Goal: Use online tool/utility: Utilize a website feature to perform a specific function

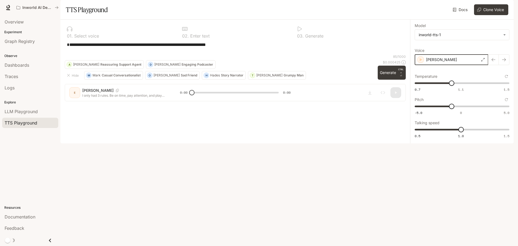
click at [420, 62] on icon "button" at bounding box center [420, 59] width 5 height 5
click at [421, 62] on icon "button" at bounding box center [420, 59] width 5 height 5
click at [397, 54] on div "**********" at bounding box center [235, 47] width 341 height 13
click at [124, 54] on div "**********" at bounding box center [235, 47] width 341 height 13
click at [130, 54] on textarea "**********" at bounding box center [235, 48] width 337 height 12
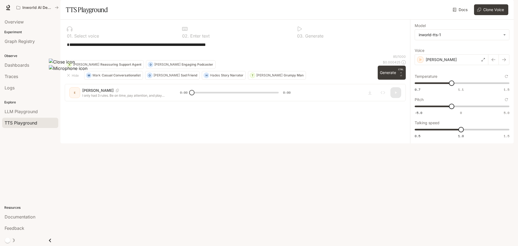
click at [235, 54] on textarea "**********" at bounding box center [235, 48] width 337 height 12
click at [421, 62] on icon "button" at bounding box center [420, 59] width 5 height 5
click at [450, 65] on div "[PERSON_NAME]" at bounding box center [452, 59] width 74 height 11
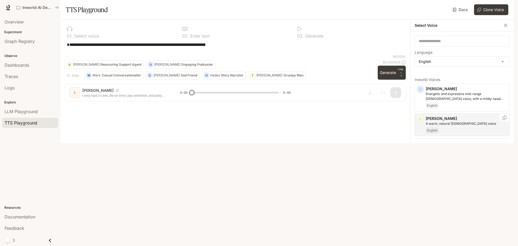
click at [421, 122] on icon "button" at bounding box center [420, 118] width 5 height 5
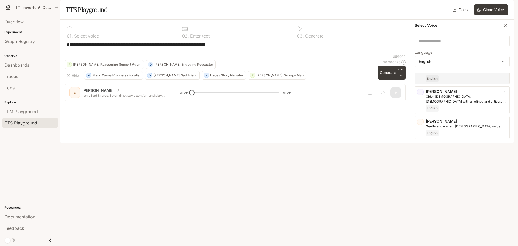
scroll to position [54, 0]
click at [422, 122] on icon "button" at bounding box center [420, 119] width 5 height 5
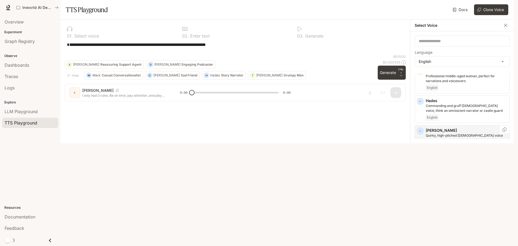
scroll to position [243, 0]
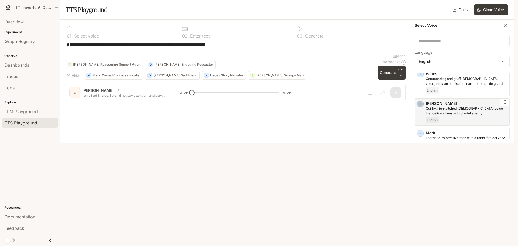
click at [421, 107] on icon "button" at bounding box center [420, 103] width 5 height 5
click at [420, 179] on div "[PERSON_NAME], [DEMOGRAPHIC_DATA] [DEMOGRAPHIC_DATA] with an upbeat, friendly t…" at bounding box center [462, 167] width 95 height 28
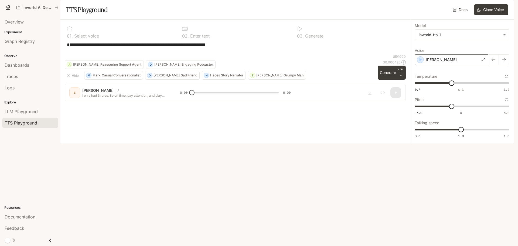
click at [445, 65] on div "[PERSON_NAME]" at bounding box center [452, 59] width 74 height 11
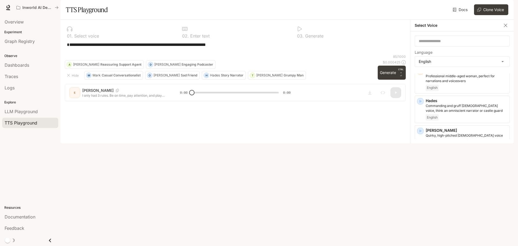
scroll to position [270, 0]
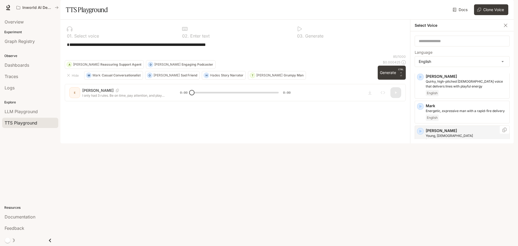
click at [421, 134] on icon "button" at bounding box center [420, 131] width 5 height 5
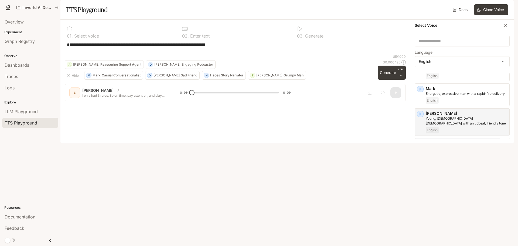
scroll to position [297, 0]
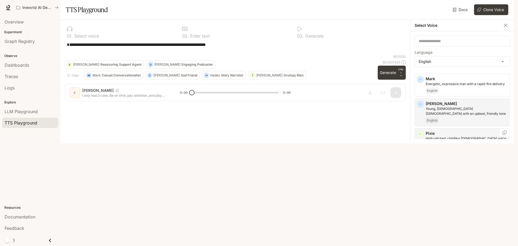
click at [422, 137] on icon "button" at bounding box center [420, 133] width 5 height 5
click at [421, 165] on icon "button" at bounding box center [421, 163] width 2 height 3
click at [424, 226] on div "button" at bounding box center [420, 223] width 6 height 6
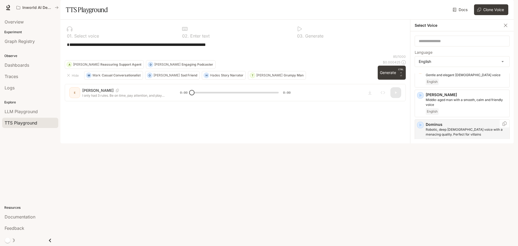
scroll to position [108, 0]
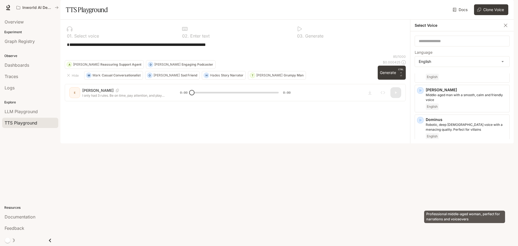
click at [441, 191] on p "Professional middle-aged woman, perfect for narrations and voiceovers" at bounding box center [467, 187] width 82 height 10
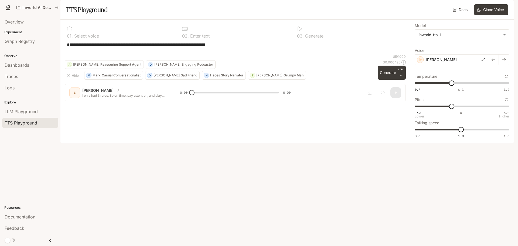
type input "****"
click at [444, 110] on span "-5.0 0 5.0 -1.8" at bounding box center [461, 106] width 93 height 8
click at [389, 80] on button "Generate CTRL + ⏎" at bounding box center [392, 73] width 28 height 14
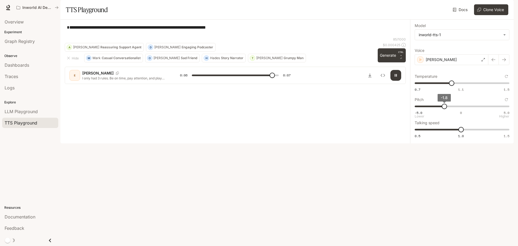
type input "***"
type input "****"
type input "*"
type input "****"
click at [449, 109] on span "-1.4" at bounding box center [447, 106] width 5 height 5
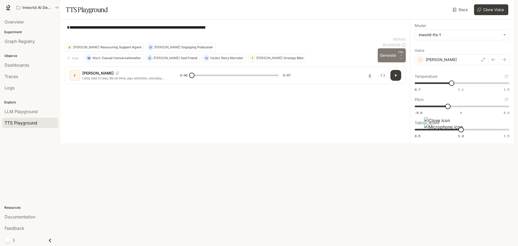
click at [394, 62] on button "Generate CTRL + ⏎" at bounding box center [392, 55] width 28 height 14
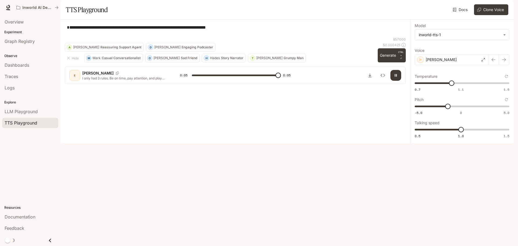
type input "*"
type input "****"
drag, startPoint x: 457, startPoint y: 99, endPoint x: 462, endPoint y: 100, distance: 5.7
click at [462, 86] on span "1.11" at bounding box center [462, 82] width 5 height 5
click at [399, 57] on p "CTRL +" at bounding box center [401, 53] width 5 height 6
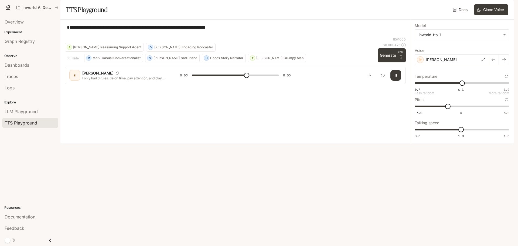
type input "***"
type input "****"
click at [472, 87] on span "0.7 1.1 1.5 1.11" at bounding box center [461, 83] width 93 height 8
type input "***"
type input "****"
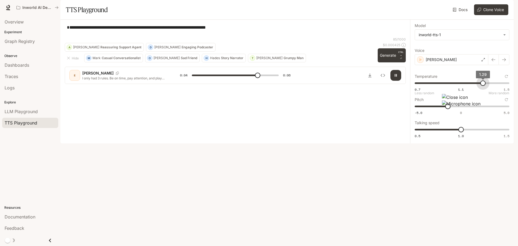
click at [483, 87] on span "0.7 1.1 1.5 1.29" at bounding box center [461, 83] width 93 height 8
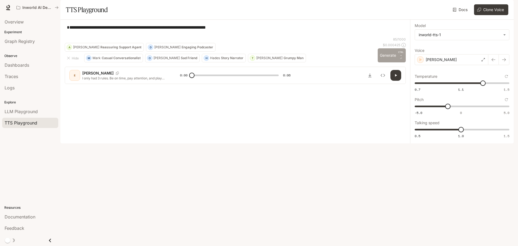
click at [392, 62] on button "Generate CTRL + ⏎" at bounding box center [392, 55] width 28 height 14
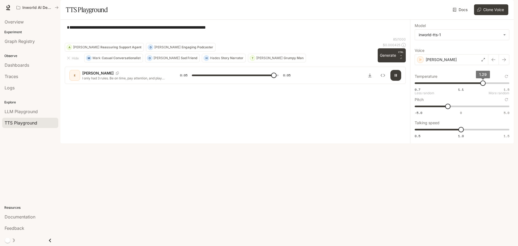
type input "***"
type input "****"
type input "***"
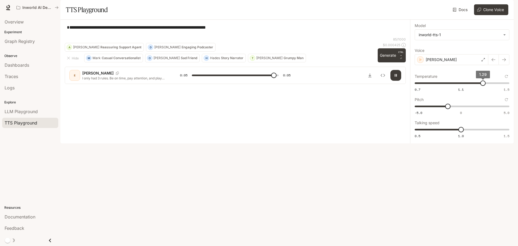
type input "***"
drag, startPoint x: 484, startPoint y: 97, endPoint x: 526, endPoint y: 105, distance: 42.7
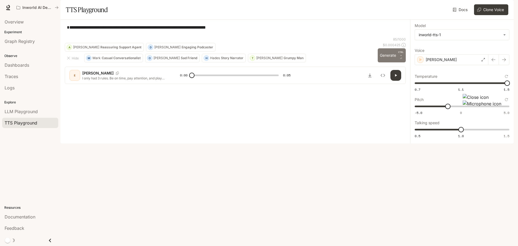
click at [395, 62] on button "Generate CTRL + ⏎" at bounding box center [392, 55] width 28 height 14
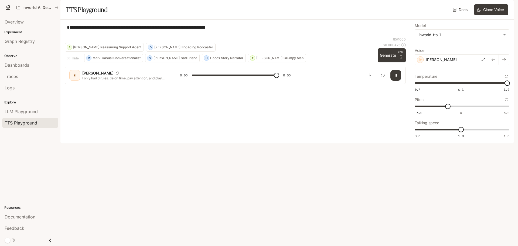
type input "*"
click at [447, 65] on div "[PERSON_NAME]" at bounding box center [452, 59] width 74 height 11
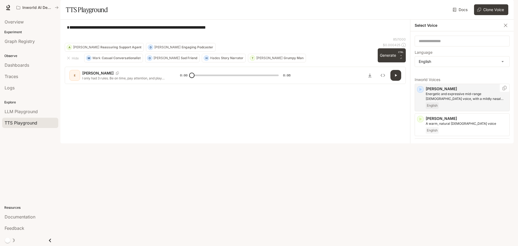
click at [421, 91] on icon "button" at bounding box center [421, 89] width 2 height 3
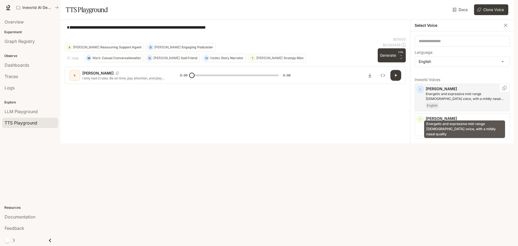
click at [460, 101] on p "Energetic and expressive mid-range [DEMOGRAPHIC_DATA] voice, with a mildly nasa…" at bounding box center [467, 97] width 82 height 10
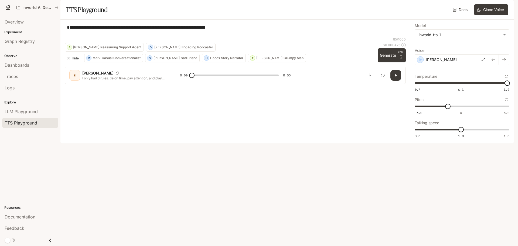
click at [70, 60] on icon "button" at bounding box center [68, 58] width 4 height 4
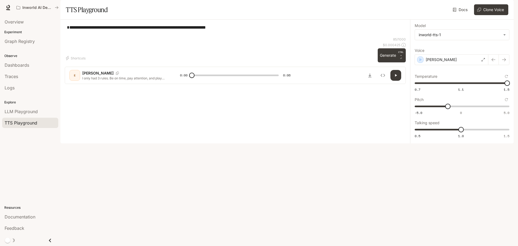
drag, startPoint x: 448, startPoint y: 175, endPoint x: 462, endPoint y: 94, distance: 82.2
click at [462, 79] on label "Temperature" at bounding box center [462, 76] width 95 height 5
click at [504, 79] on button "Temperature" at bounding box center [507, 76] width 6 height 6
type input "***"
type input "*"
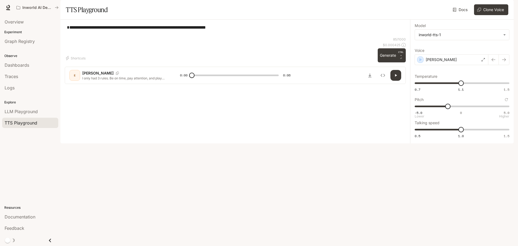
click at [462, 110] on span "-5.0 0 5.0 -1.4" at bounding box center [461, 106] width 93 height 8
click at [460, 86] on span "1.09" at bounding box center [459, 82] width 5 height 5
click at [461, 86] on span "1.1" at bounding box center [461, 82] width 5 height 5
drag, startPoint x: 460, startPoint y: 98, endPoint x: 447, endPoint y: 99, distance: 13.0
click at [447, 86] on span "1" at bounding box center [449, 82] width 5 height 5
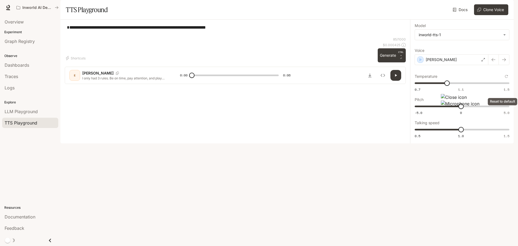
click at [506, 78] on icon "Reset to default" at bounding box center [506, 76] width 3 height 3
type input "***"
drag, startPoint x: 461, startPoint y: 120, endPoint x: 447, endPoint y: 121, distance: 14.6
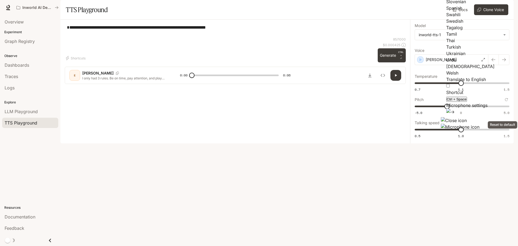
click at [506, 101] on icon "Reset to default" at bounding box center [506, 99] width 3 height 3
type input "*"
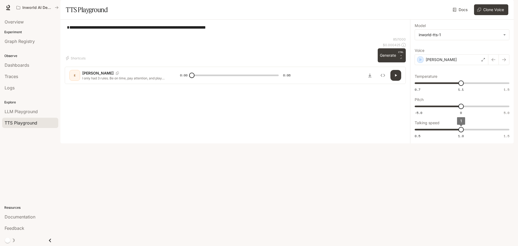
drag, startPoint x: 462, startPoint y: 144, endPoint x: 439, endPoint y: 144, distance: 22.4
click at [459, 132] on span "1" at bounding box center [461, 129] width 5 height 5
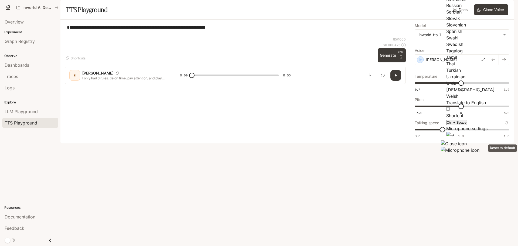
click at [507, 124] on icon "Reset to default" at bounding box center [506, 122] width 3 height 3
type input "*"
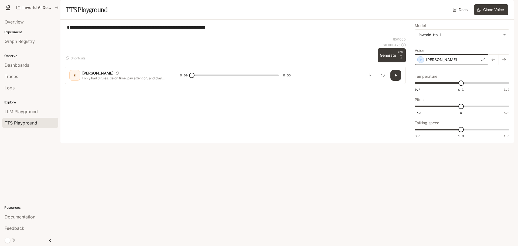
click at [421, 61] on icon "button" at bounding box center [421, 59] width 2 height 3
click at [440, 65] on div "[PERSON_NAME]" at bounding box center [452, 59] width 74 height 11
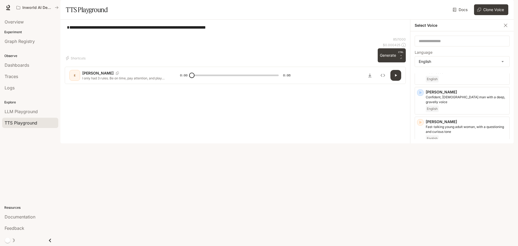
scroll to position [417, 0]
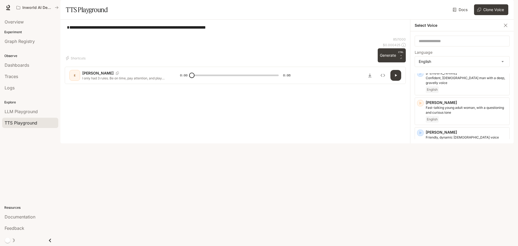
click at [420, 194] on icon "button" at bounding box center [420, 192] width 5 height 5
click at [419, 165] on icon "button" at bounding box center [420, 162] width 5 height 5
drag, startPoint x: 419, startPoint y: 169, endPoint x: 478, endPoint y: 199, distance: 65.8
click at [478, 199] on p "Lively, upbeat American [DEMOGRAPHIC_DATA] voice" at bounding box center [467, 199] width 82 height 10
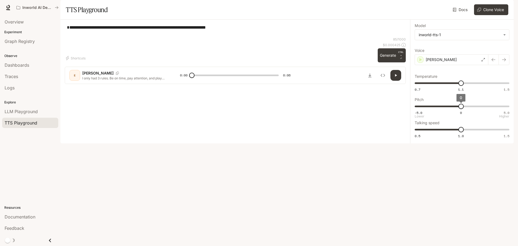
click at [459, 109] on span "0" at bounding box center [461, 106] width 5 height 5
type input "****"
click at [392, 62] on button "Generate CTRL + ⏎" at bounding box center [392, 55] width 28 height 14
click at [451, 65] on div "[PERSON_NAME]" at bounding box center [452, 59] width 74 height 11
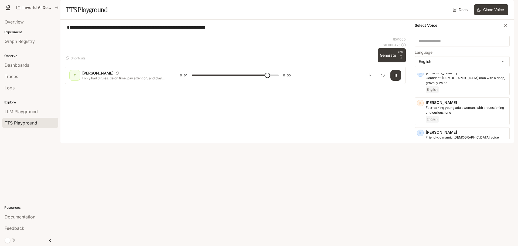
click at [454, 174] on p "Gravelly [DEMOGRAPHIC_DATA] voice, with a time-worn quality" at bounding box center [467, 170] width 82 height 10
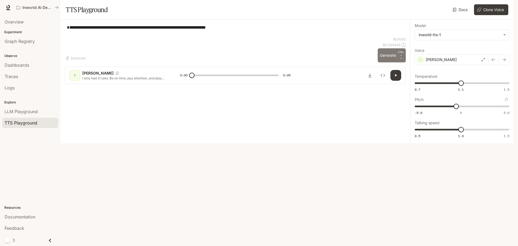
click at [392, 62] on button "Generate CTRL + ⏎" at bounding box center [392, 55] width 28 height 14
type input "*"
type input "****"
click at [451, 110] on span "-5.0 0 5.0 -0.5" at bounding box center [461, 106] width 93 height 8
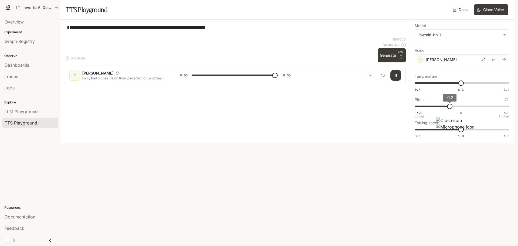
type input "*"
type input "**"
click at [452, 109] on span "-1" at bounding box center [451, 106] width 5 height 5
click at [393, 62] on button "Generate CTRL + ⏎" at bounding box center [392, 55] width 28 height 14
type input "*"
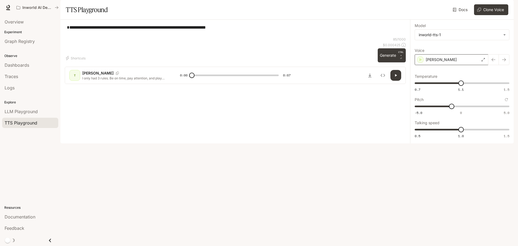
click at [455, 65] on div "[PERSON_NAME]" at bounding box center [452, 59] width 74 height 11
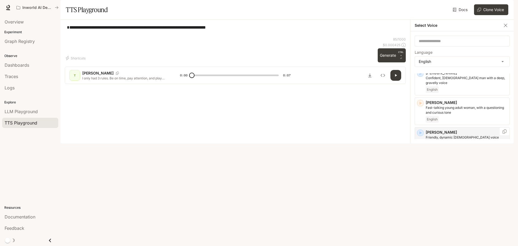
click at [420, 136] on icon "button" at bounding box center [420, 132] width 5 height 5
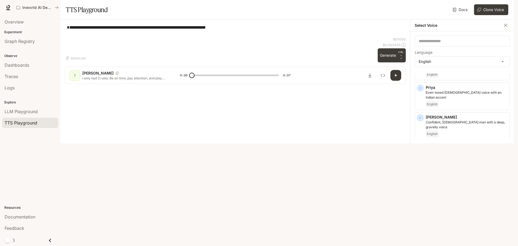
scroll to position [363, 0]
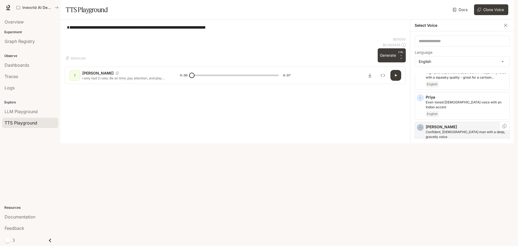
click at [420, 129] on icon "button" at bounding box center [421, 127] width 2 height 3
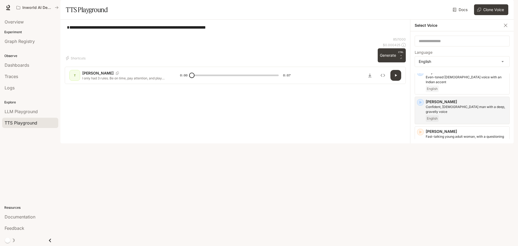
scroll to position [417, 0]
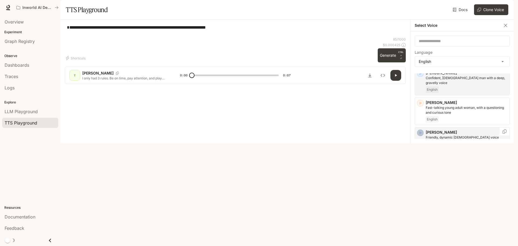
click at [421, 134] on icon "button" at bounding box center [421, 132] width 2 height 3
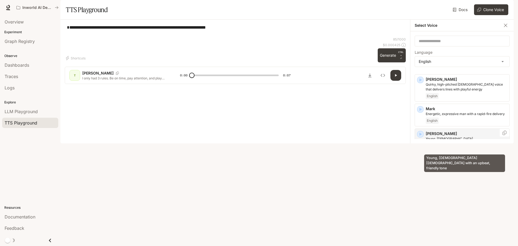
scroll to position [255, 0]
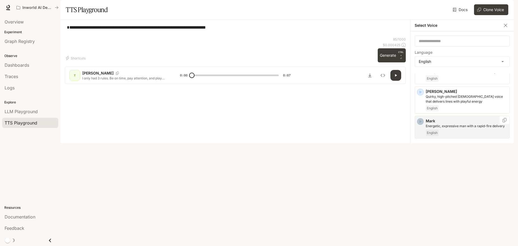
click at [422, 124] on icon "button" at bounding box center [420, 121] width 5 height 5
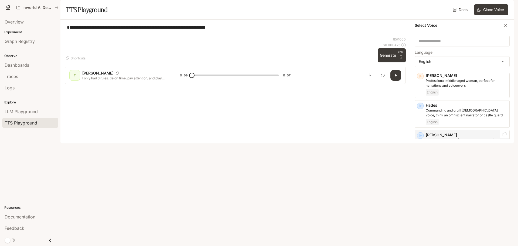
scroll to position [201, 0]
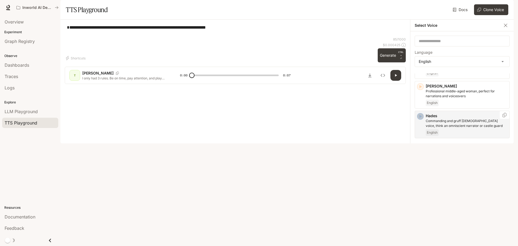
click at [421, 119] on icon "button" at bounding box center [420, 116] width 5 height 5
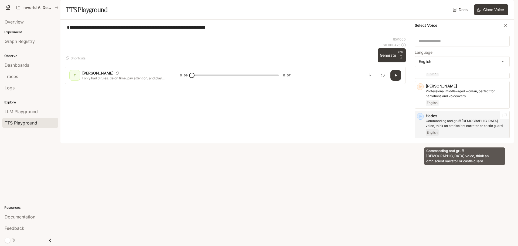
click at [450, 128] on p "Commanding and gruff [DEMOGRAPHIC_DATA] voice, think an omniscient narrator or …" at bounding box center [467, 124] width 82 height 10
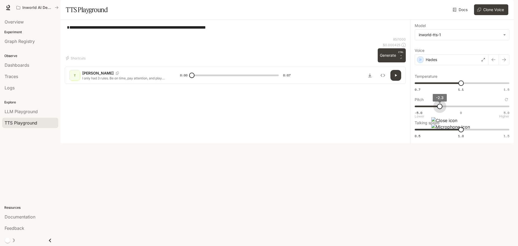
drag, startPoint x: 453, startPoint y: 121, endPoint x: 440, endPoint y: 121, distance: 13.5
click at [440, 109] on span "-2.3" at bounding box center [439, 106] width 5 height 5
click at [506, 101] on icon "Reset to default" at bounding box center [506, 99] width 3 height 3
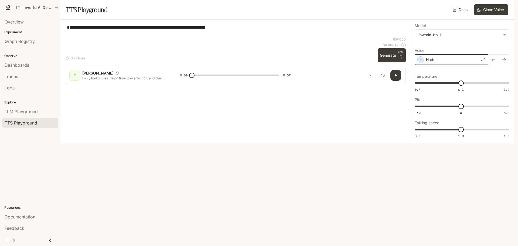
click at [421, 62] on icon "button" at bounding box center [420, 59] width 5 height 5
click at [447, 110] on span "-5.0 0 5.0 0" at bounding box center [461, 106] width 93 height 8
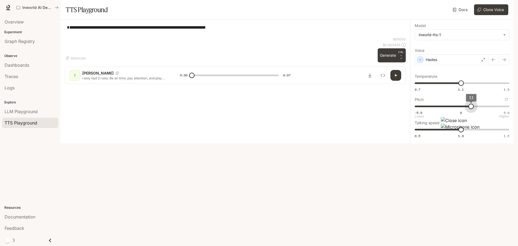
type input "*"
drag, startPoint x: 447, startPoint y: 121, endPoint x: 470, endPoint y: 124, distance: 23.3
click at [470, 109] on span "1" at bounding box center [470, 106] width 5 height 5
click at [396, 62] on button "Generate CTRL + ⏎" at bounding box center [392, 55] width 28 height 14
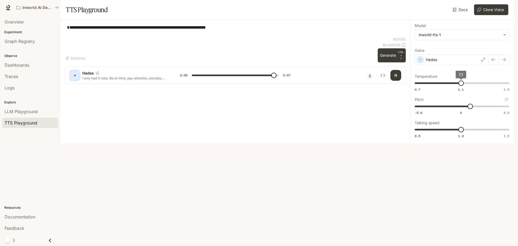
type input "*"
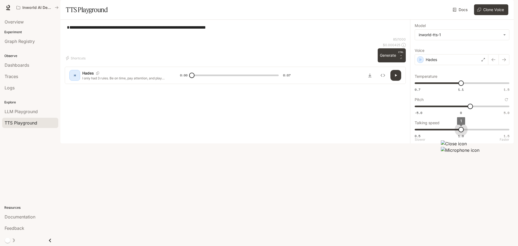
type input "***"
drag, startPoint x: 462, startPoint y: 145, endPoint x: 468, endPoint y: 145, distance: 6.2
click at [468, 132] on span "1.1" at bounding box center [470, 129] width 5 height 5
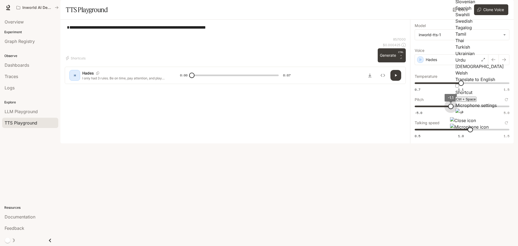
click at [372, 37] on div "**********" at bounding box center [235, 30] width 341 height 13
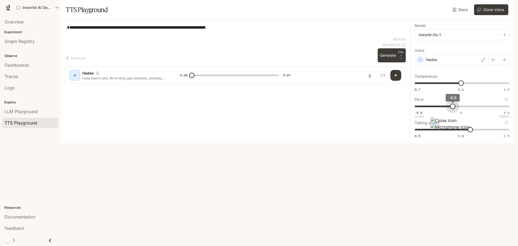
type input "**"
click at [452, 109] on span "-1" at bounding box center [451, 106] width 5 height 5
click at [389, 62] on button "Generate CTRL + ⏎" at bounding box center [392, 55] width 28 height 14
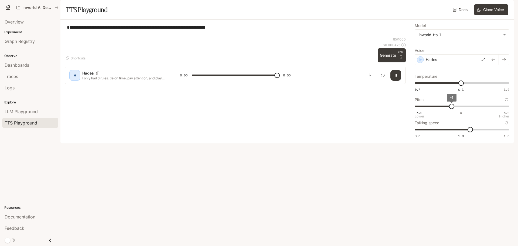
type input "*"
click at [508, 101] on icon "Reset to default" at bounding box center [506, 99] width 3 height 3
type input "*"
click at [507, 124] on icon "Reset to default" at bounding box center [506, 122] width 3 height 3
type input "*"
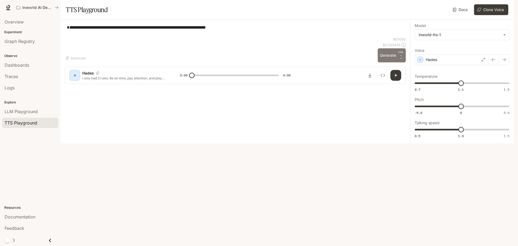
click at [393, 62] on button "Generate CTRL + ⏎" at bounding box center [392, 55] width 28 height 14
type input "*"
drag, startPoint x: 435, startPoint y: 71, endPoint x: 438, endPoint y: 73, distance: 2.8
click at [435, 65] on div "Hades" at bounding box center [452, 59] width 74 height 11
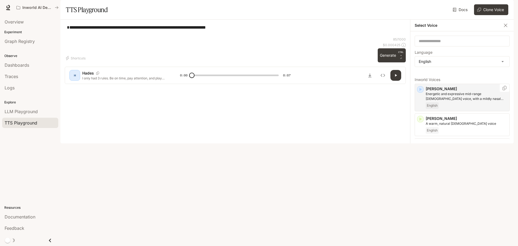
click at [443, 101] on p "Energetic and expressive mid-range [DEMOGRAPHIC_DATA] voice, with a mildly nasa…" at bounding box center [467, 97] width 82 height 10
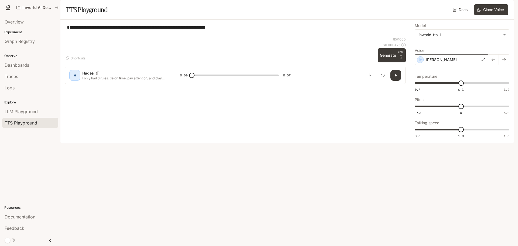
click at [424, 65] on div "[PERSON_NAME]" at bounding box center [452, 59] width 74 height 11
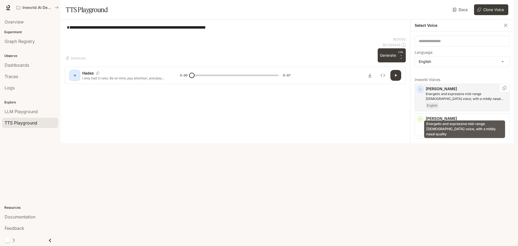
click at [441, 101] on p "Energetic and expressive mid-range [DEMOGRAPHIC_DATA] voice, with a mildly nasa…" at bounding box center [467, 97] width 82 height 10
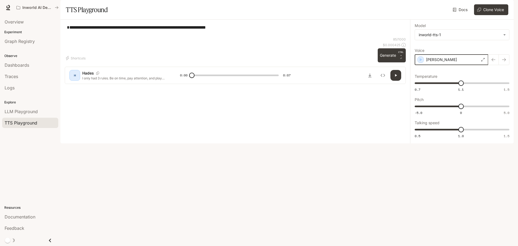
click at [421, 62] on icon "button" at bounding box center [420, 59] width 5 height 5
type input "***"
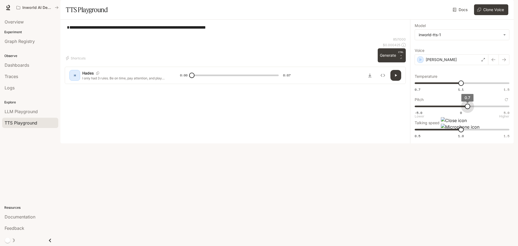
click at [468, 110] on span "-5.0 0 5.0 0.7" at bounding box center [461, 106] width 93 height 8
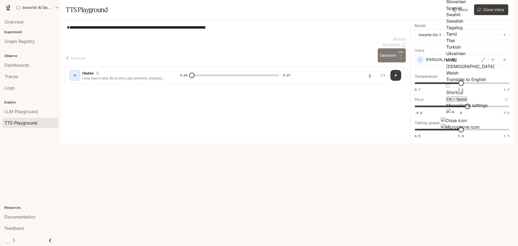
click at [390, 62] on button "Generate CTRL + ⏎" at bounding box center [392, 55] width 28 height 14
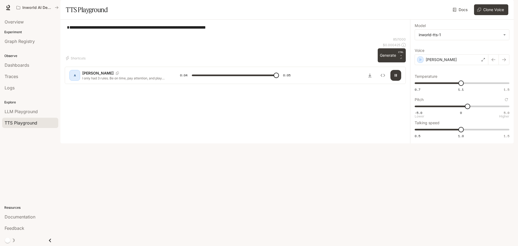
type input "*"
type input "***"
type input "*"
click at [474, 110] on span "-5.0 0 5.0 0.7" at bounding box center [461, 106] width 93 height 8
type input "***"
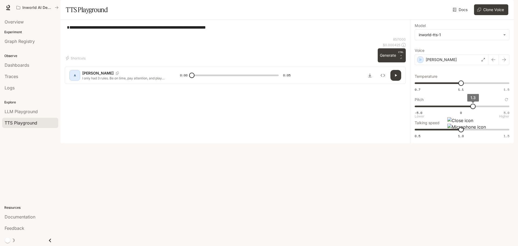
click at [476, 109] on span "1.3" at bounding box center [473, 106] width 5 height 5
click at [390, 62] on button "Generate CTRL + ⏎" at bounding box center [392, 55] width 28 height 14
type input "***"
click at [474, 109] on span "1.4" at bounding box center [474, 106] width 5 height 5
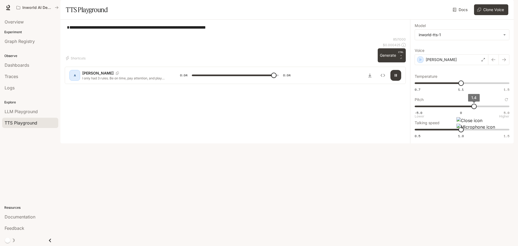
type input "*"
type input "***"
click at [473, 109] on span "1.4" at bounding box center [474, 106] width 5 height 5
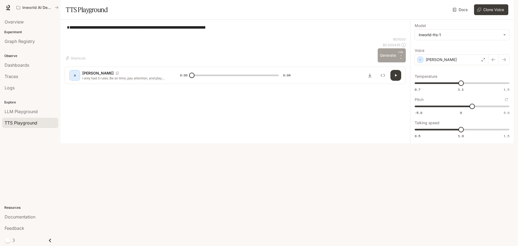
click at [394, 62] on button "Generate CTRL + ⏎" at bounding box center [392, 55] width 28 height 14
type input "*"
type input "***"
click at [473, 109] on span "1.3" at bounding box center [473, 106] width 5 height 5
click at [386, 62] on button "Generate CTRL + ⏎" at bounding box center [392, 55] width 28 height 14
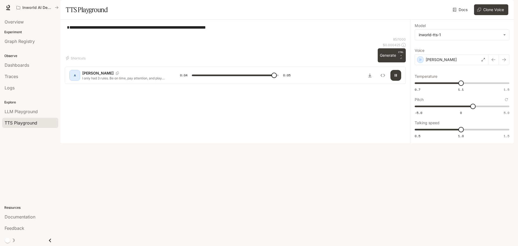
type input "*"
